Goal: Book appointment/travel/reservation

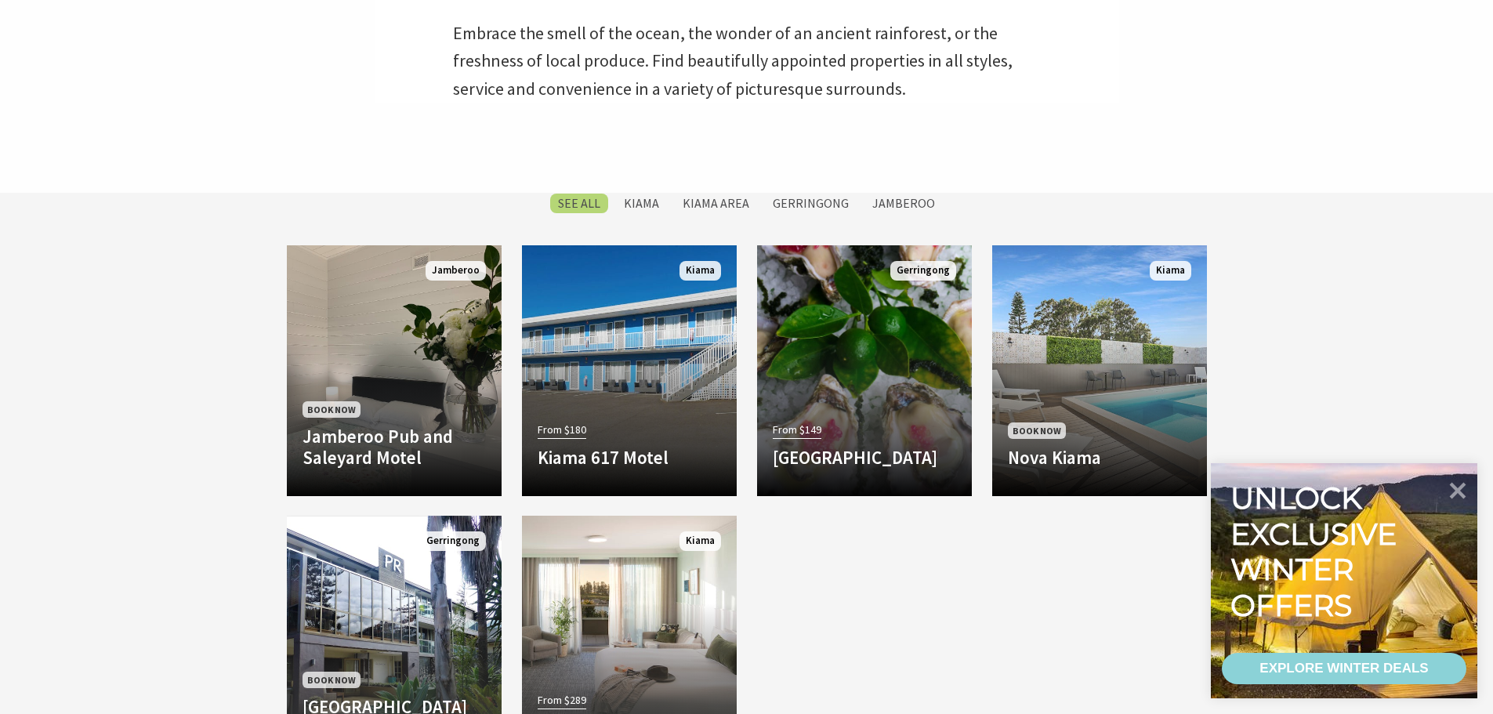
scroll to position [549, 0]
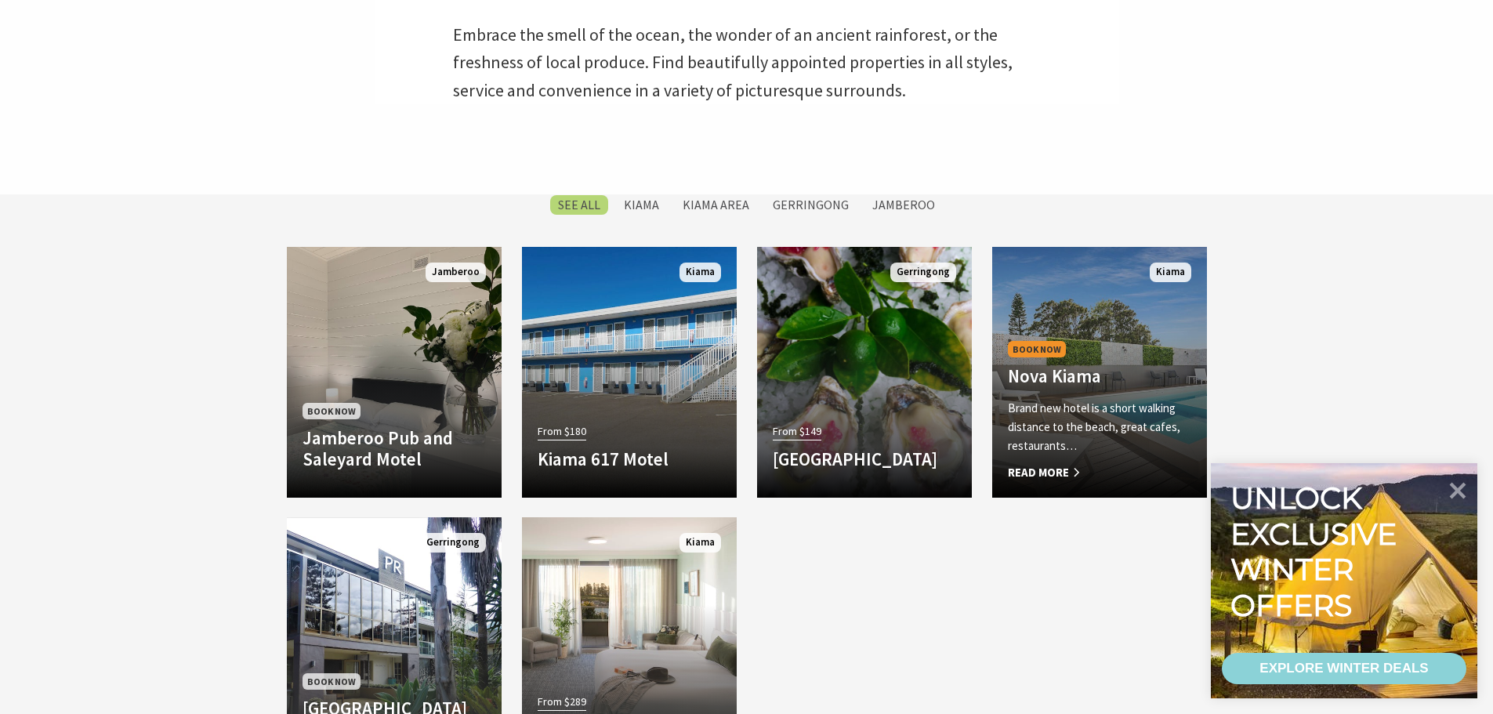
click at [1096, 449] on p "Brand new hotel is a short walking distance to the beach, great cafes, restaura…" at bounding box center [1099, 427] width 183 height 56
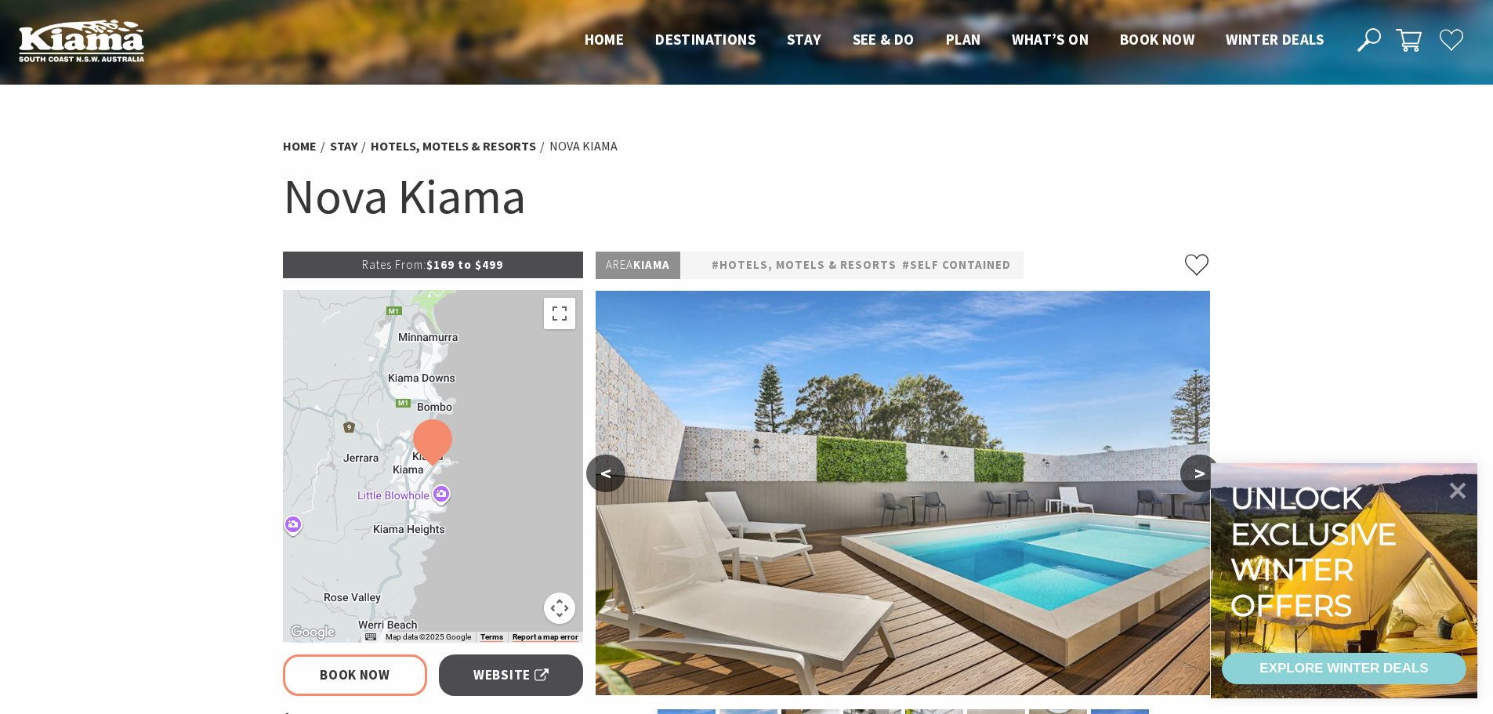
select select "3"
select select "2"
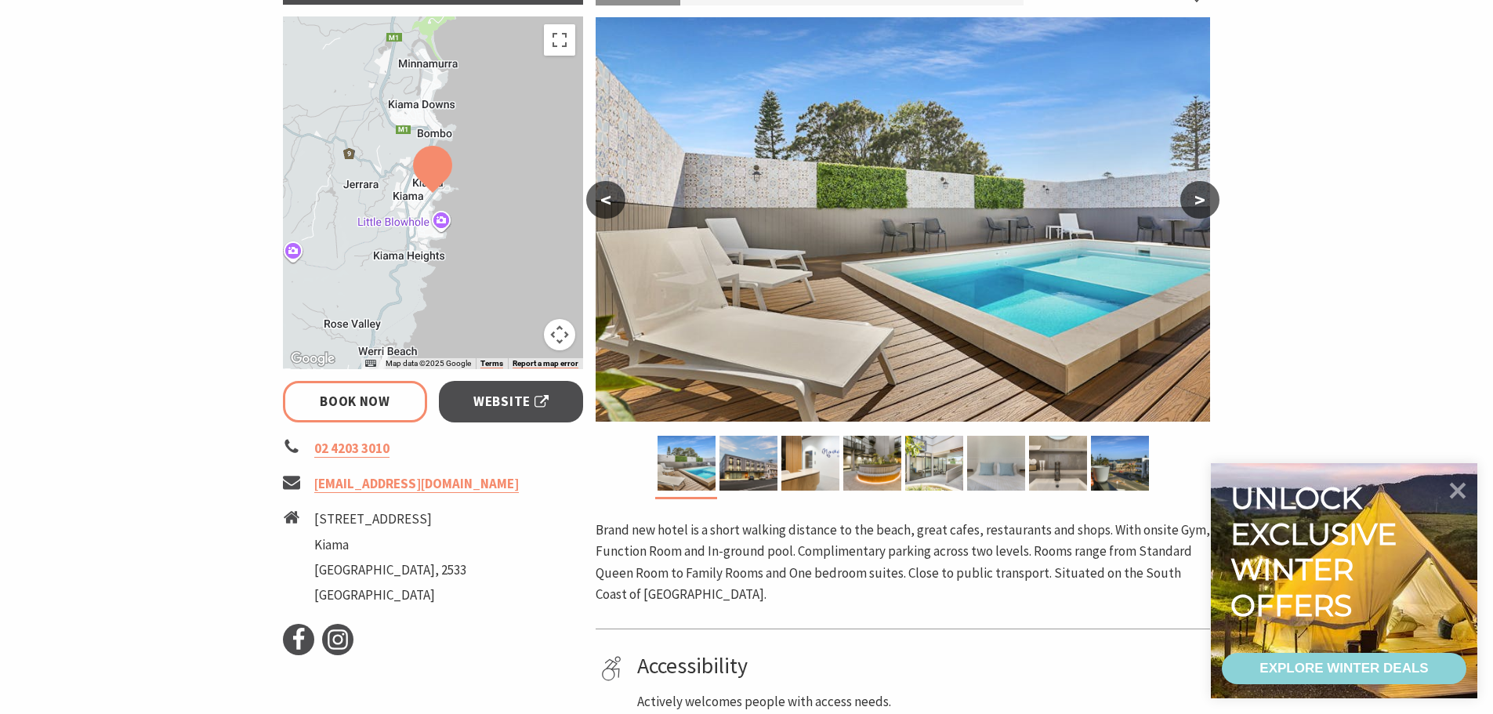
scroll to position [313, 0]
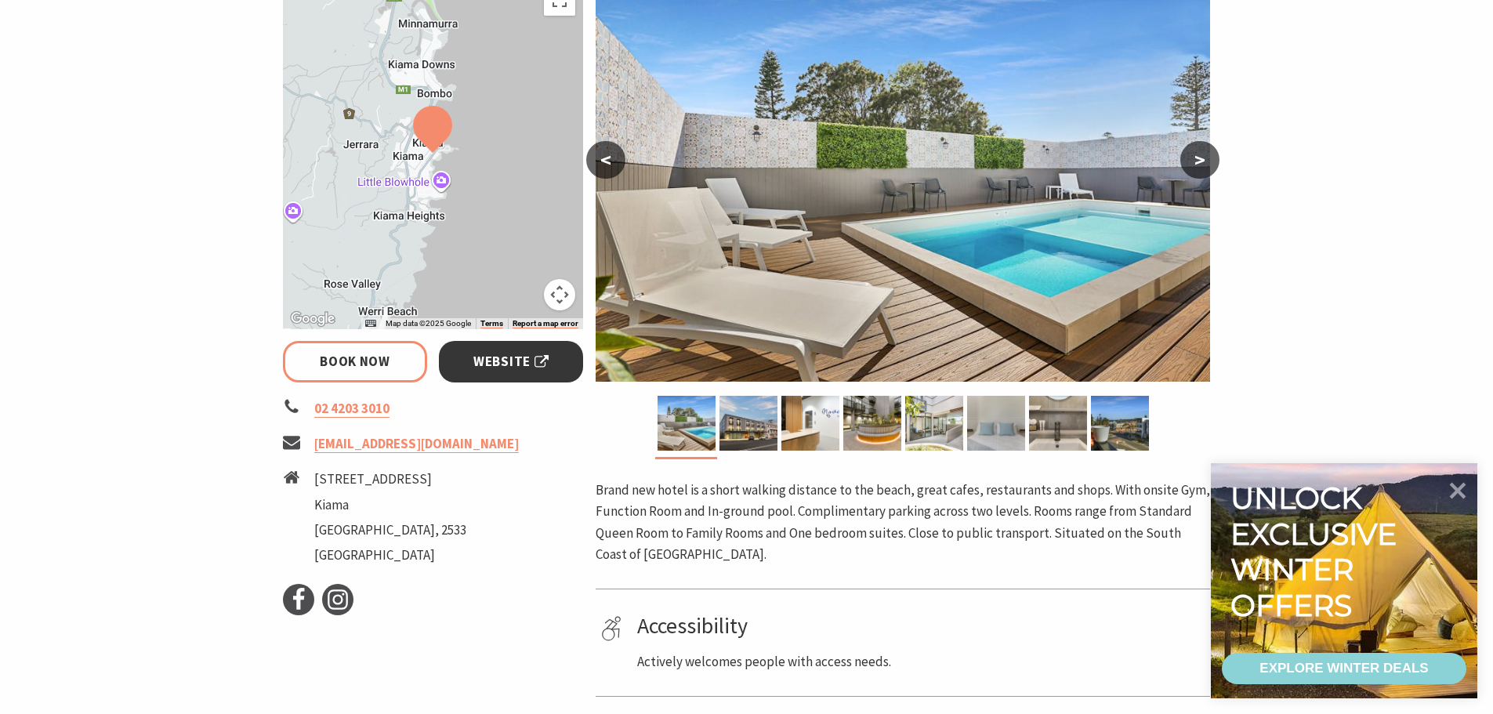
click at [509, 371] on span "Website" at bounding box center [510, 361] width 75 height 21
select select "3"
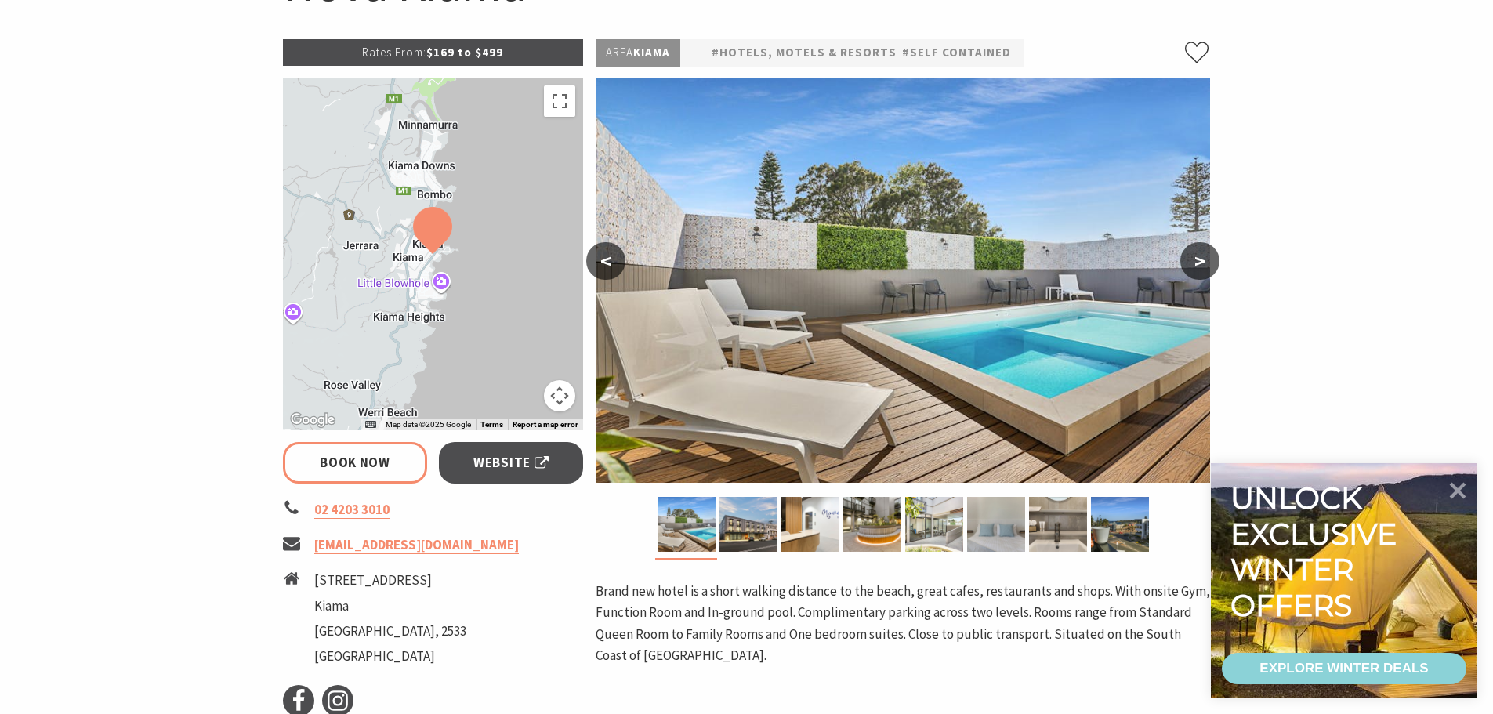
scroll to position [78, 0]
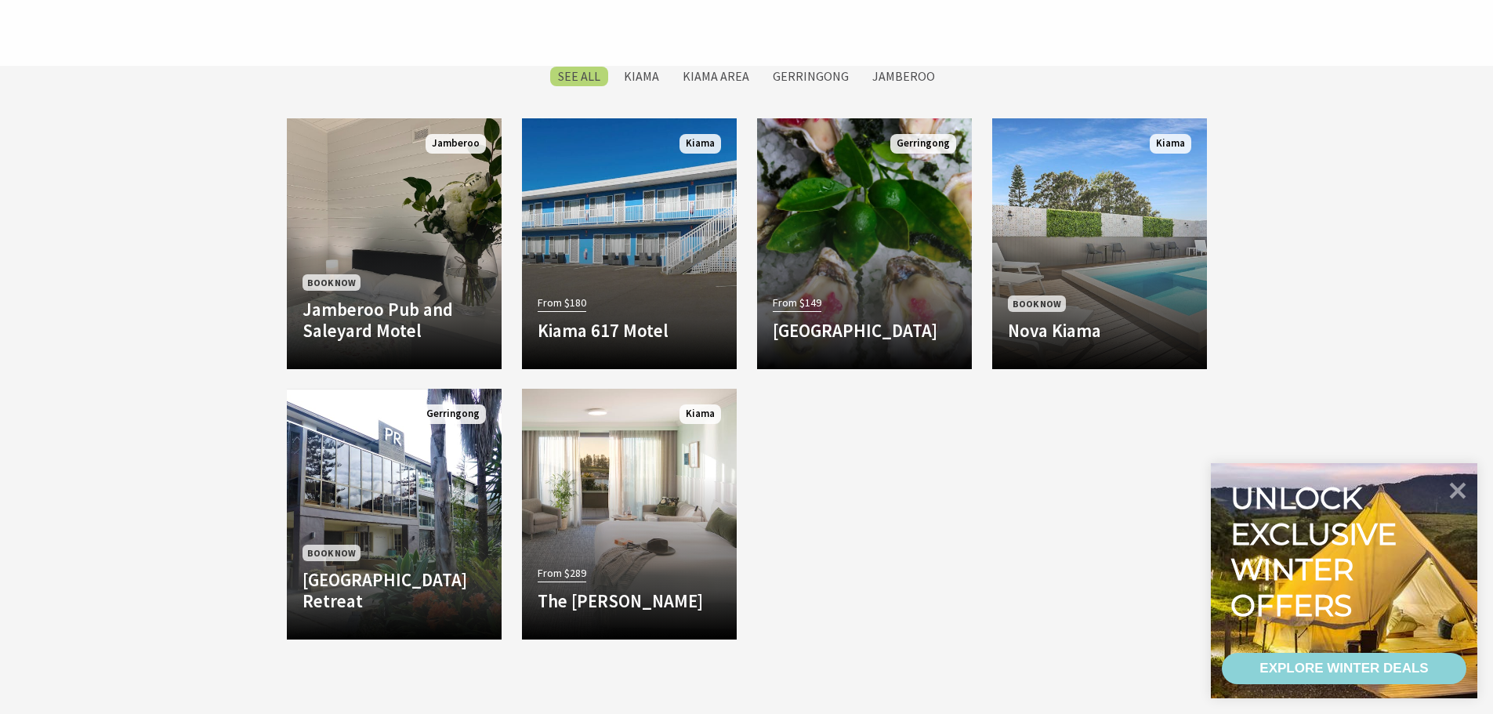
scroll to position [705, 0]
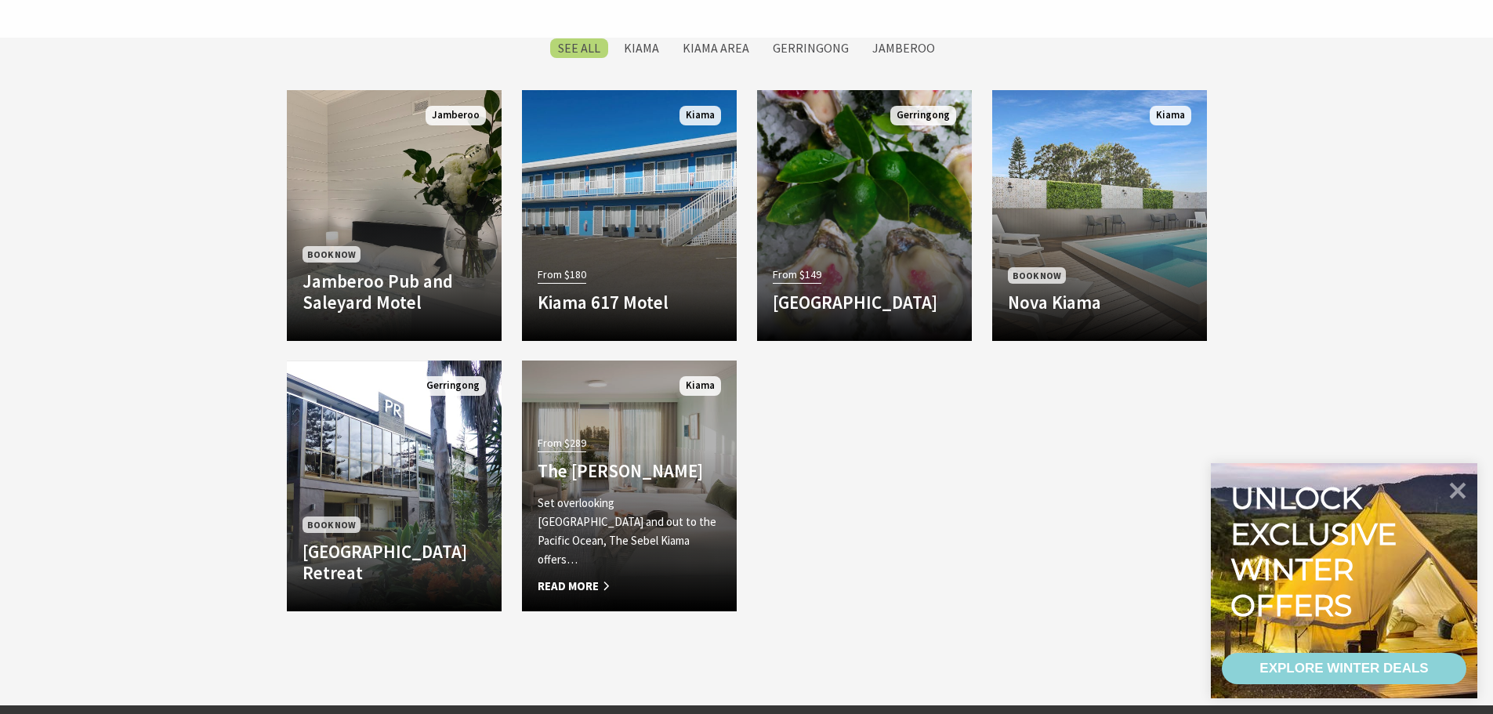
click at [603, 556] on p "Set overlooking [GEOGRAPHIC_DATA] and out to the Pacific Ocean, The Sebel Kiama…" at bounding box center [629, 531] width 183 height 75
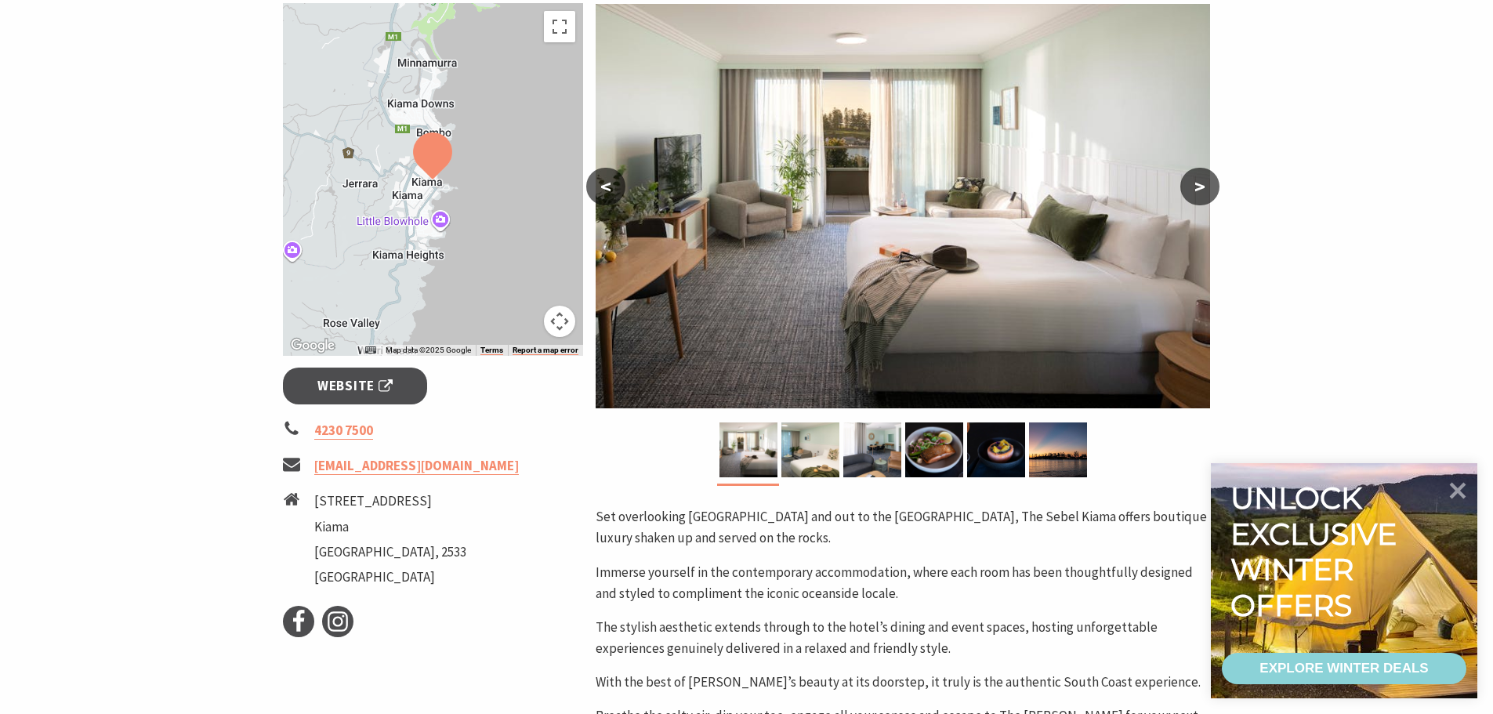
scroll to position [392, 0]
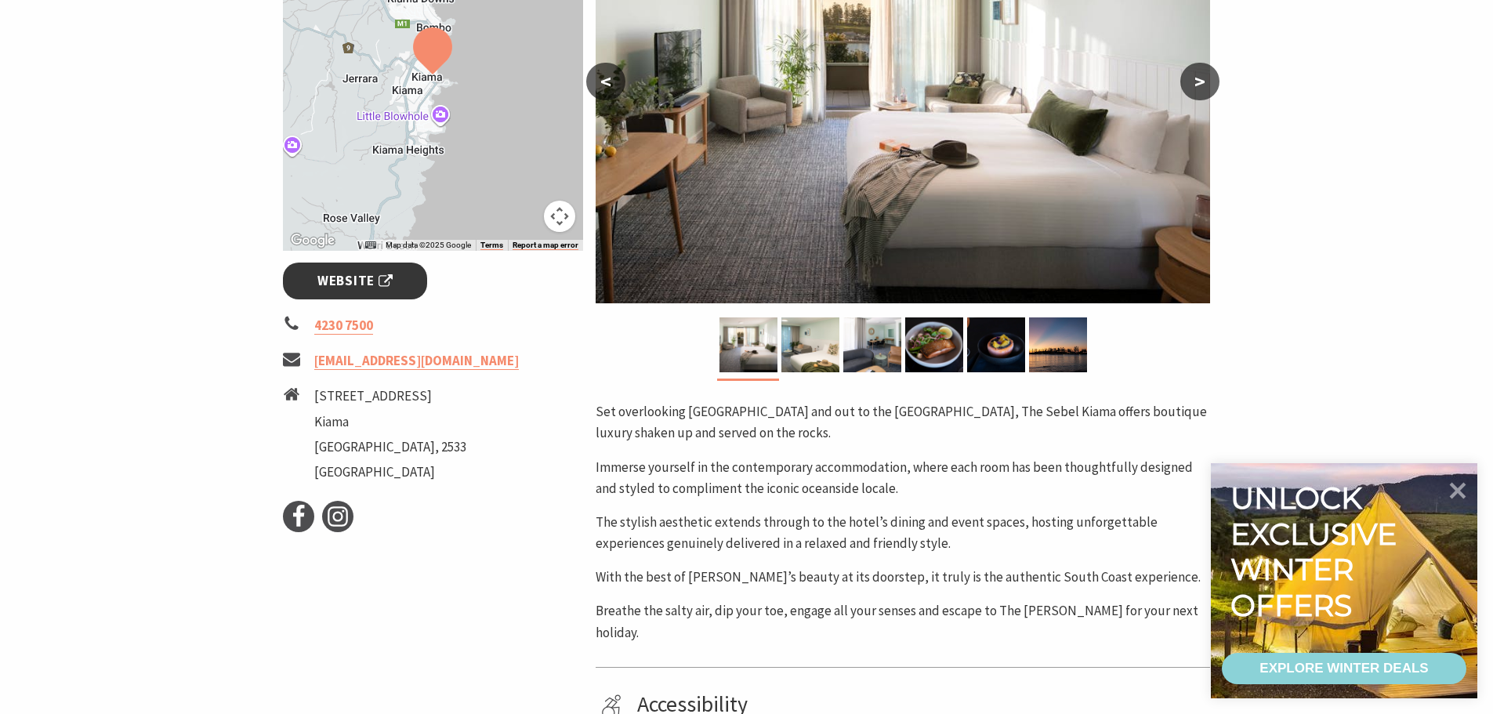
click at [352, 284] on span "Website" at bounding box center [354, 280] width 75 height 21
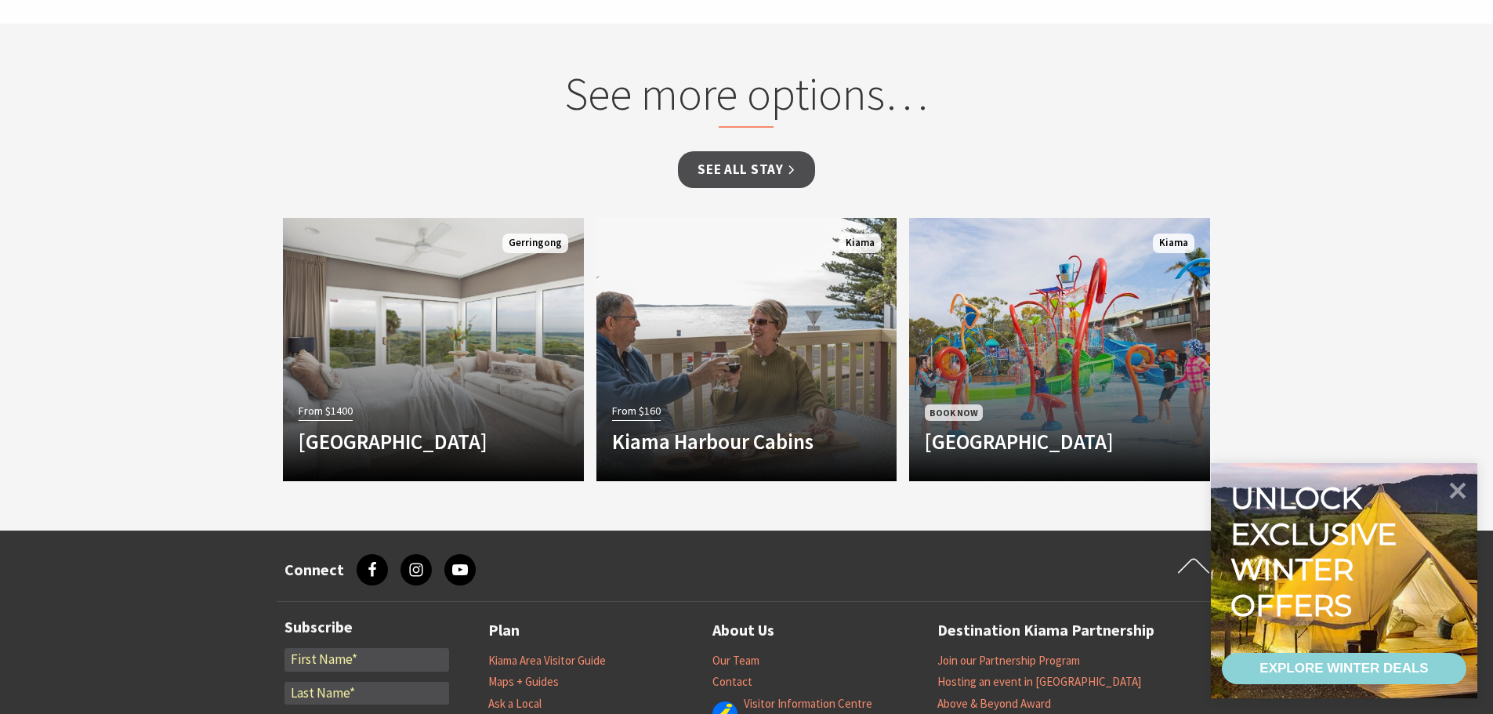
scroll to position [1411, 0]
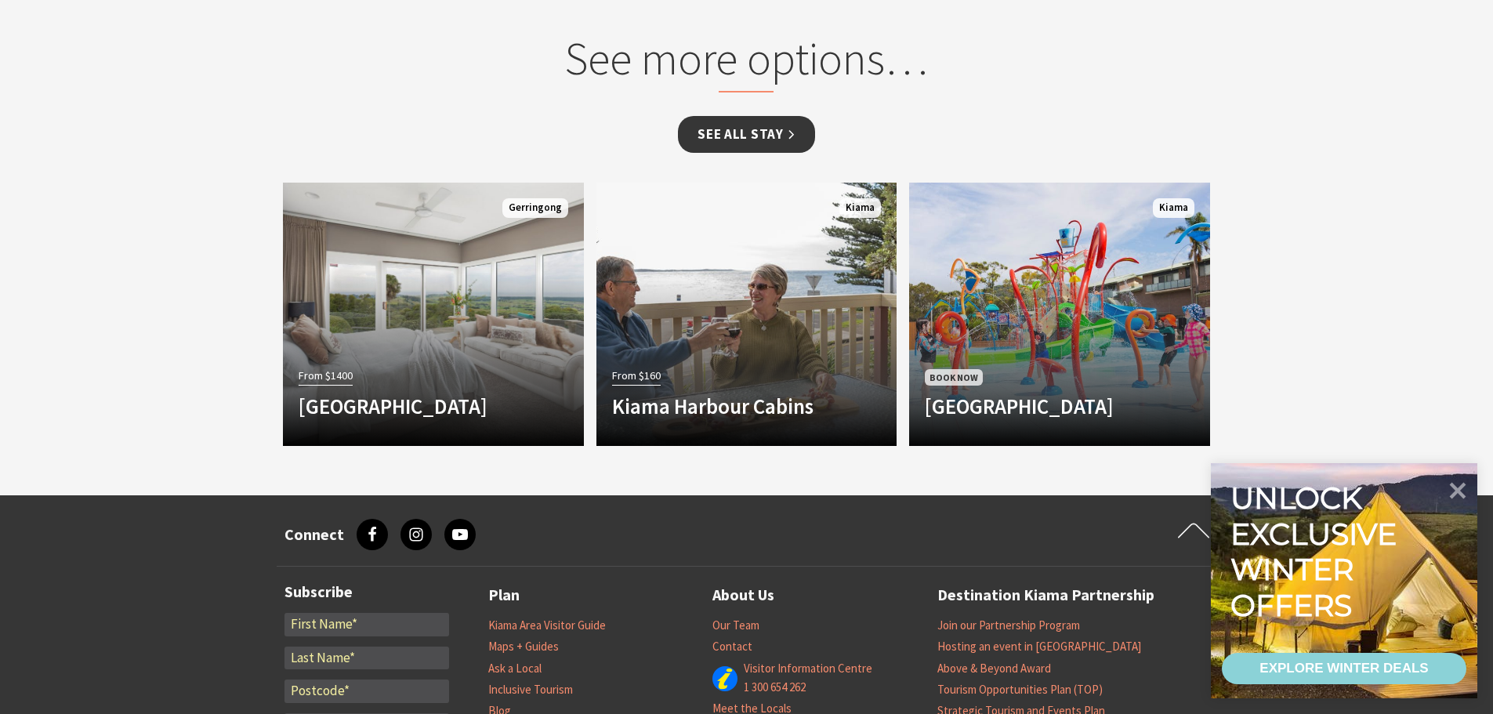
click at [764, 116] on link "See all Stay" at bounding box center [746, 134] width 136 height 37
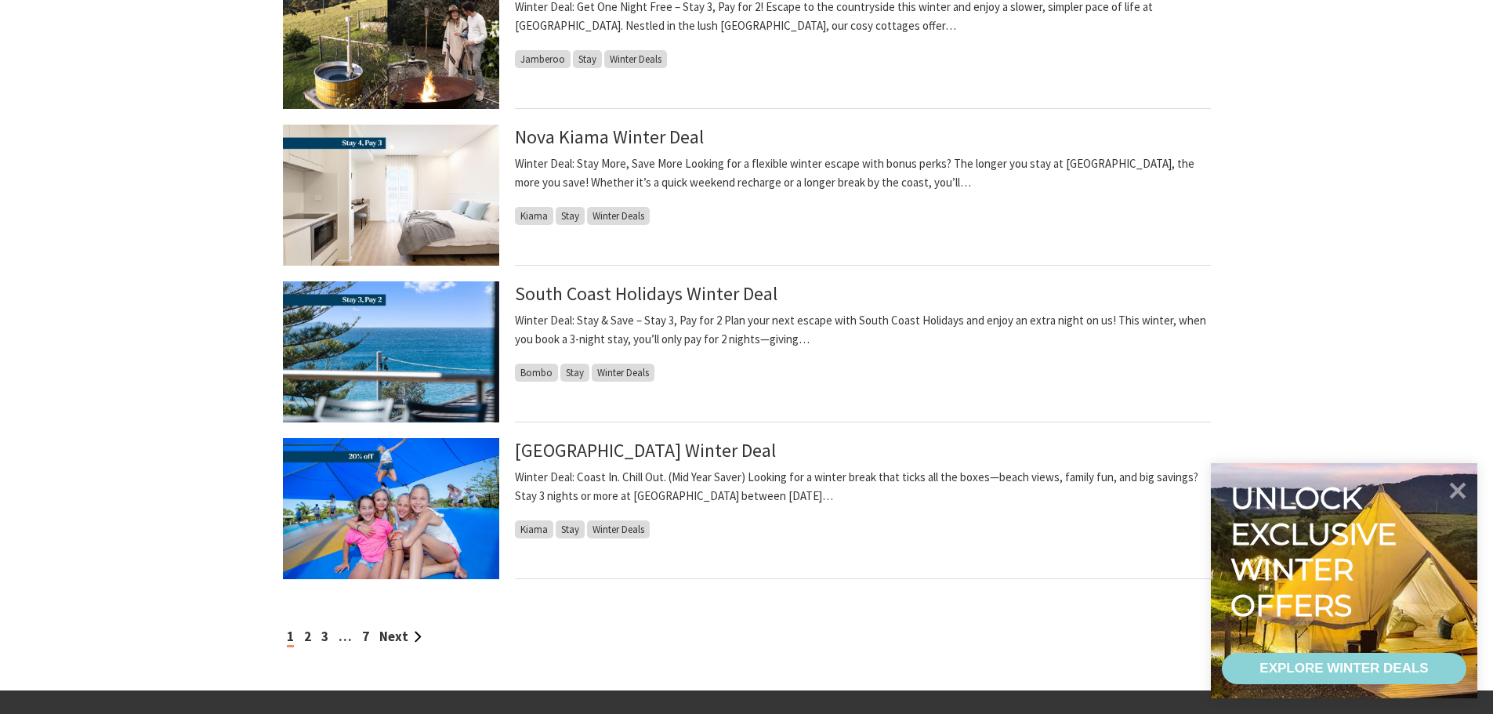
scroll to position [1489, 0]
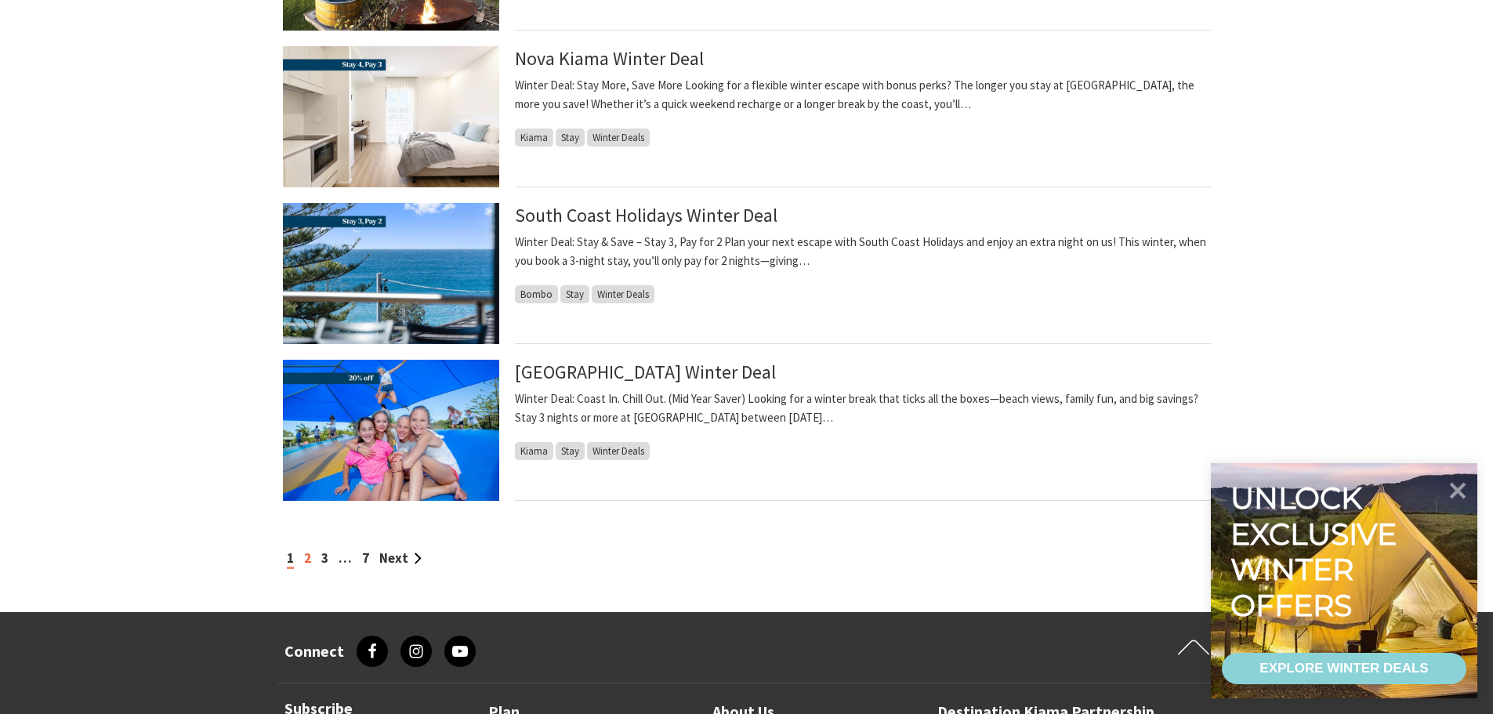
click at [307, 563] on link "2" at bounding box center [307, 557] width 7 height 17
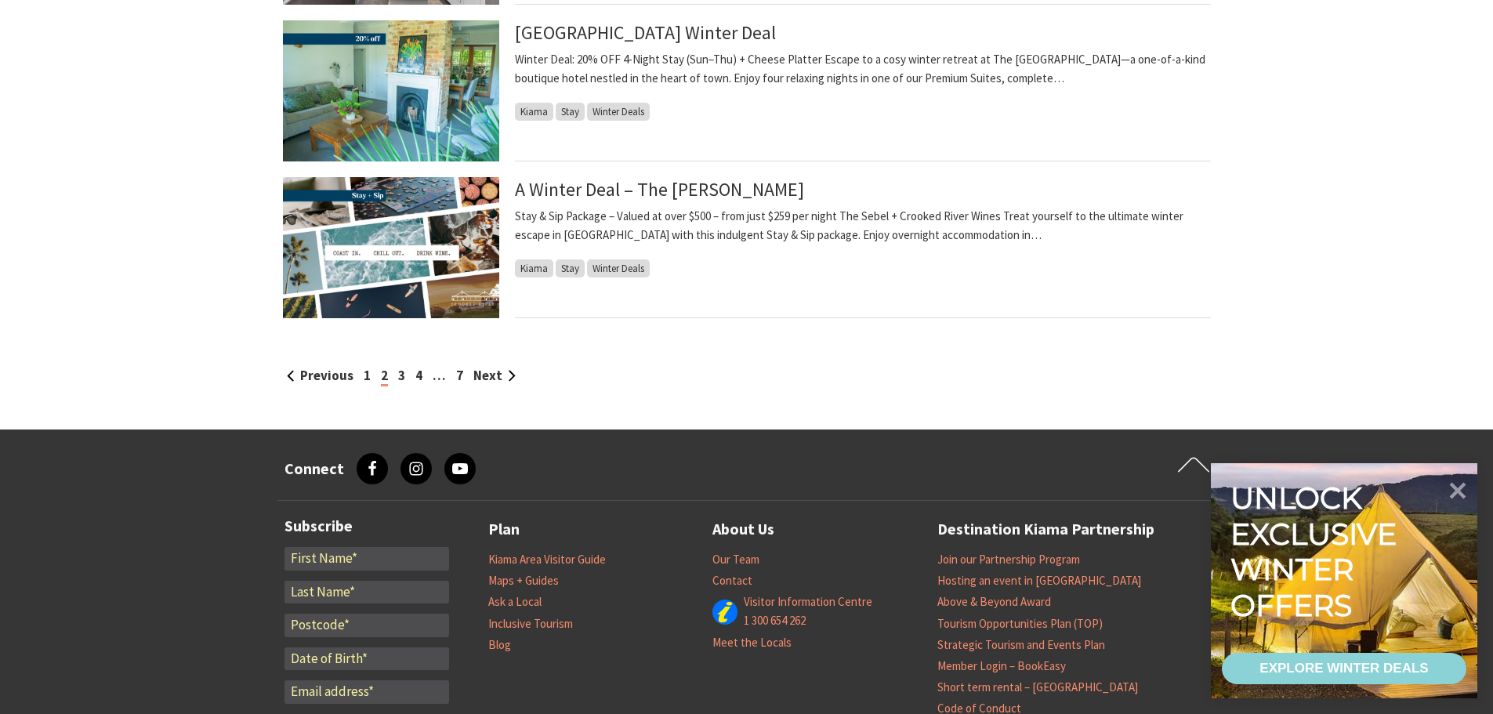
scroll to position [1646, 0]
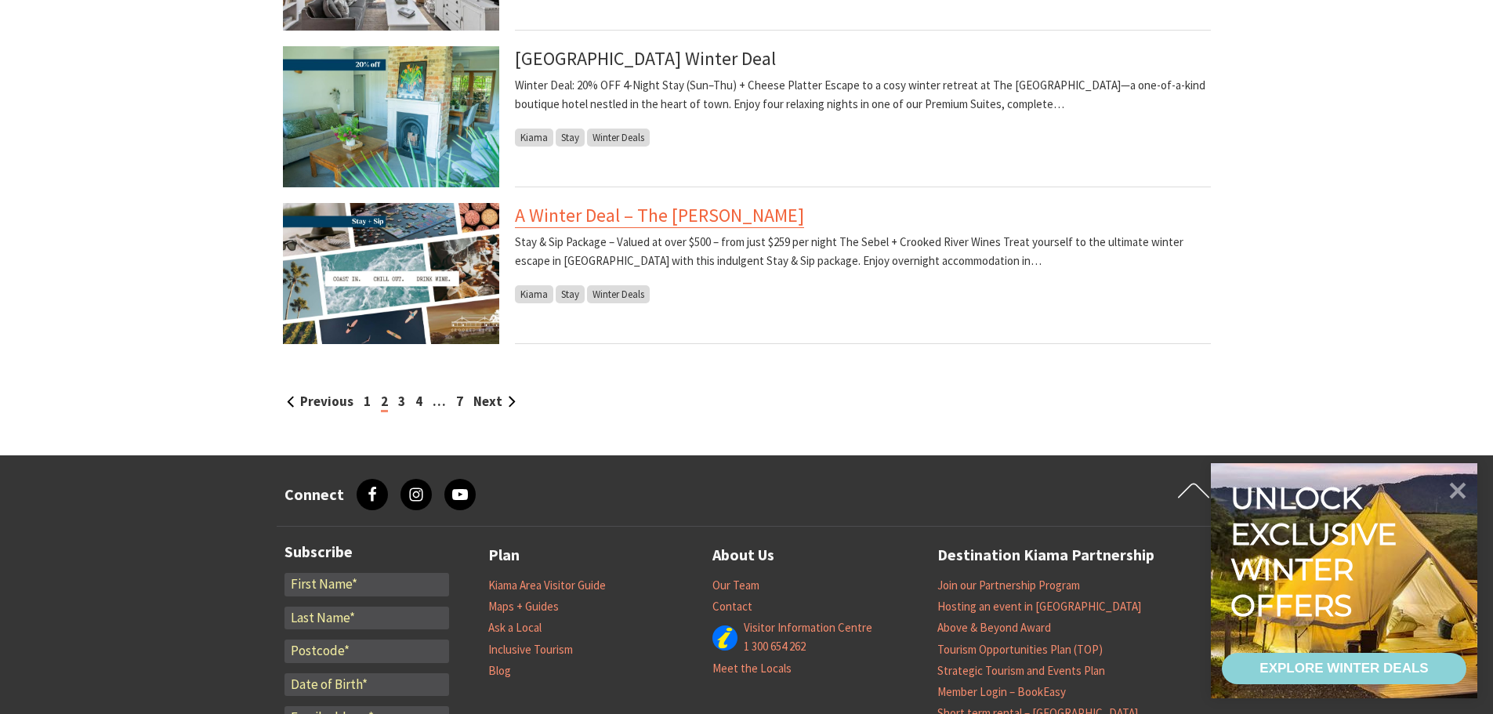
click at [682, 219] on link "A Winter Deal – The [PERSON_NAME]" at bounding box center [659, 215] width 289 height 25
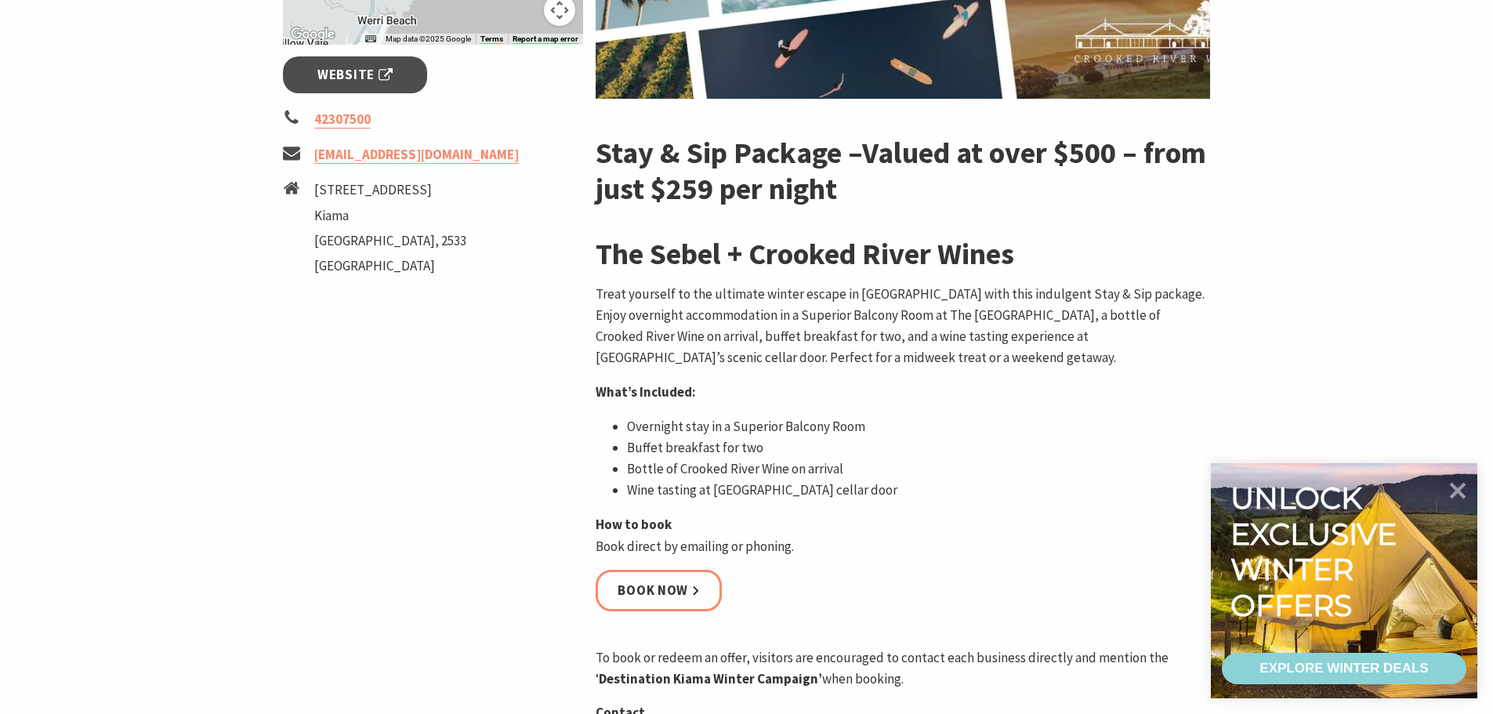
scroll to position [470, 0]
